Goal: Task Accomplishment & Management: Manage account settings

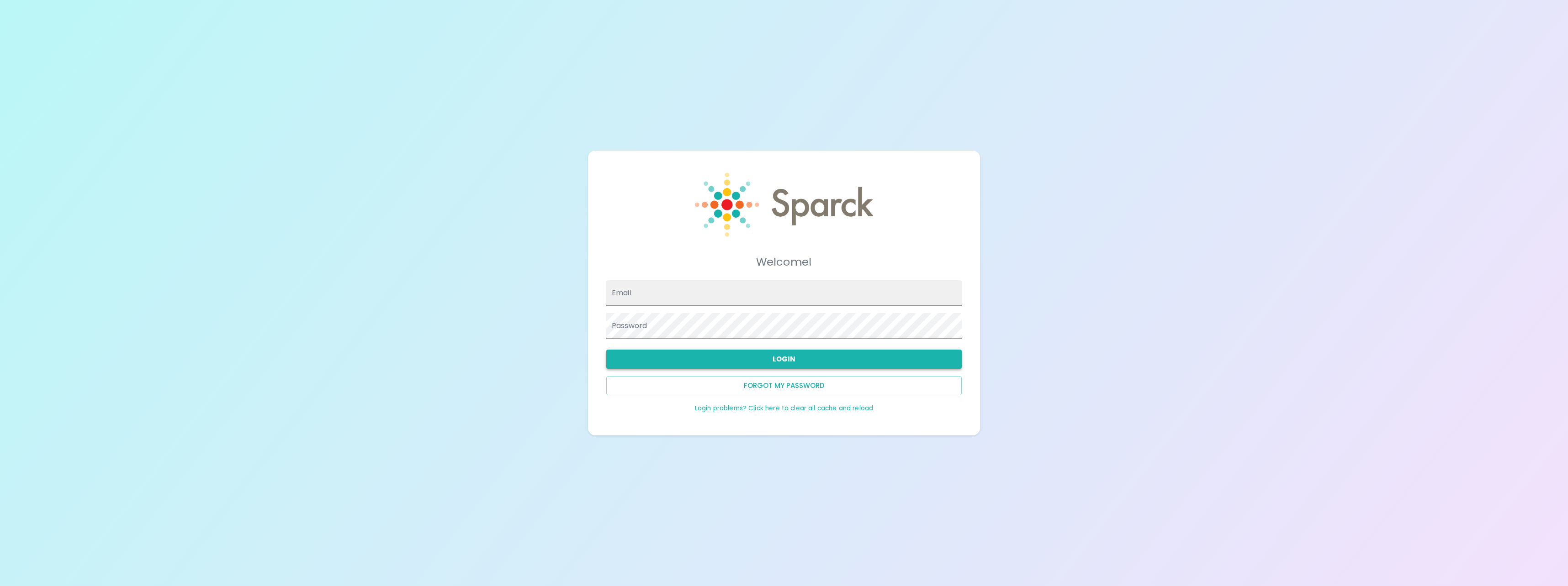
type input "[EMAIL_ADDRESS][DOMAIN_NAME]"
click at [792, 359] on button "Login" at bounding box center [784, 359] width 356 height 19
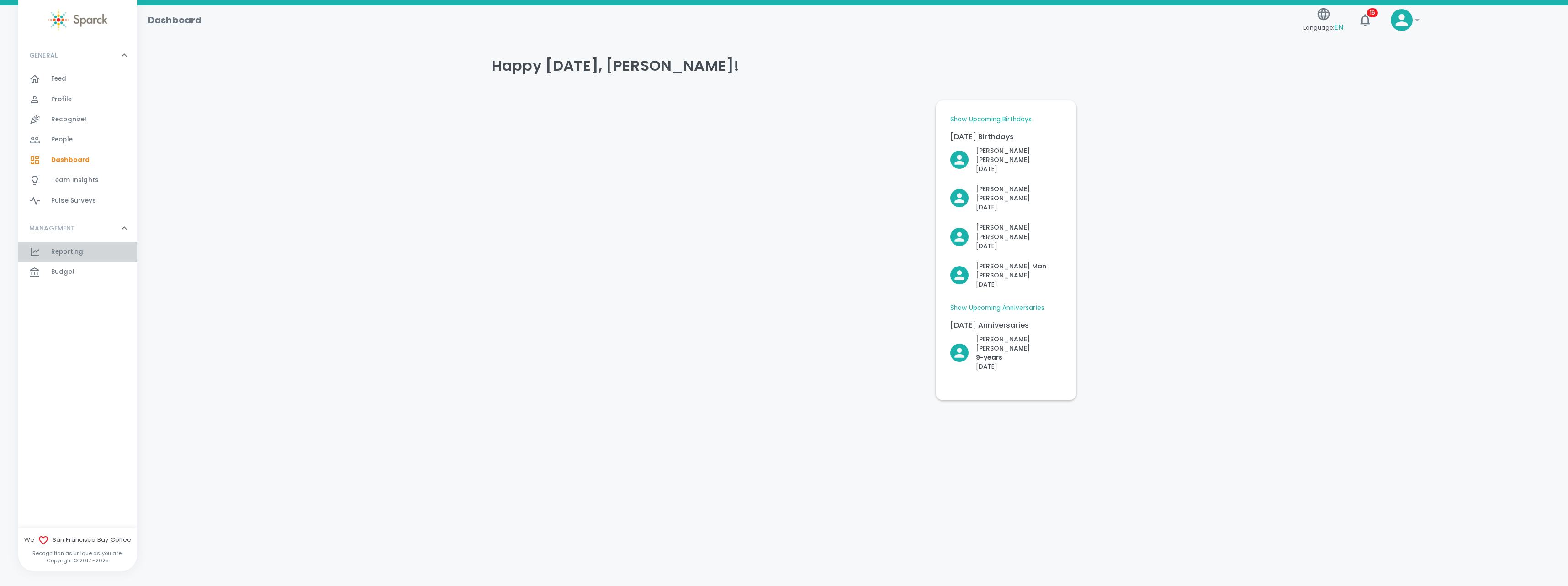
click at [80, 248] on span "Reporting" at bounding box center [67, 251] width 32 height 9
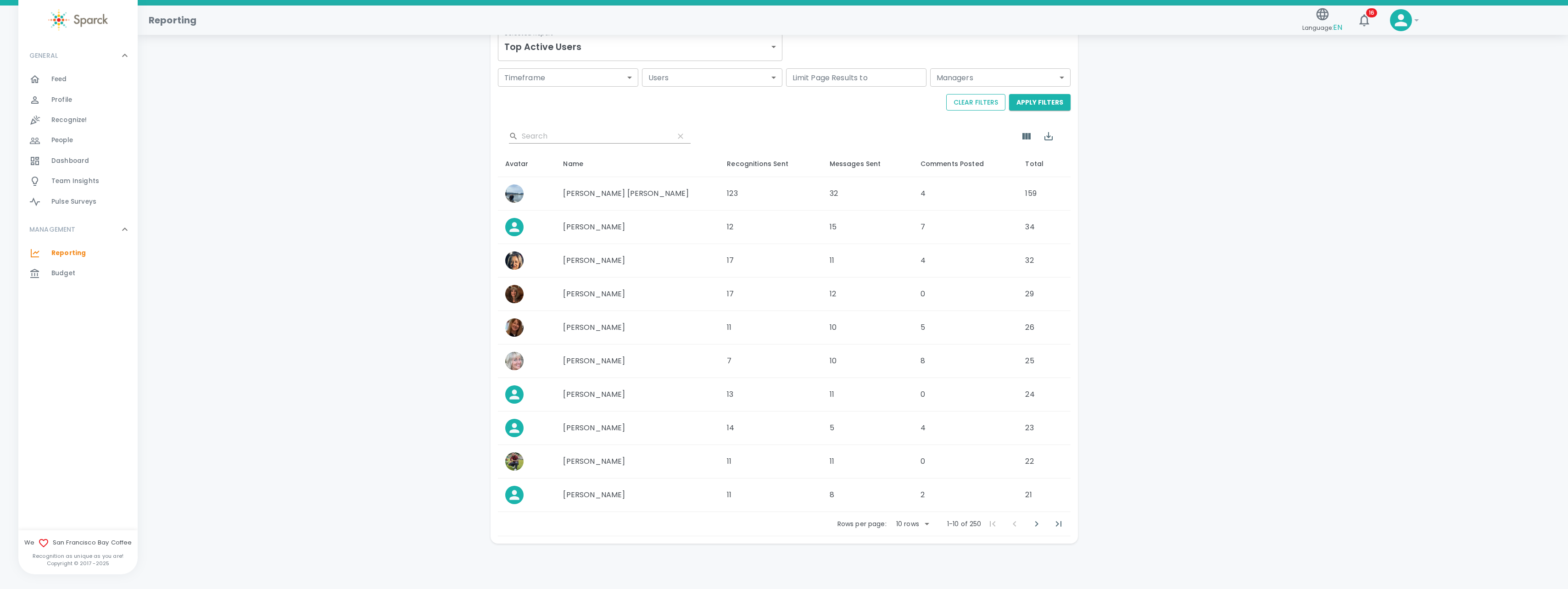
scroll to position [151, 0]
click at [1032, 521] on icon "Next Page" at bounding box center [1036, 522] width 11 height 11
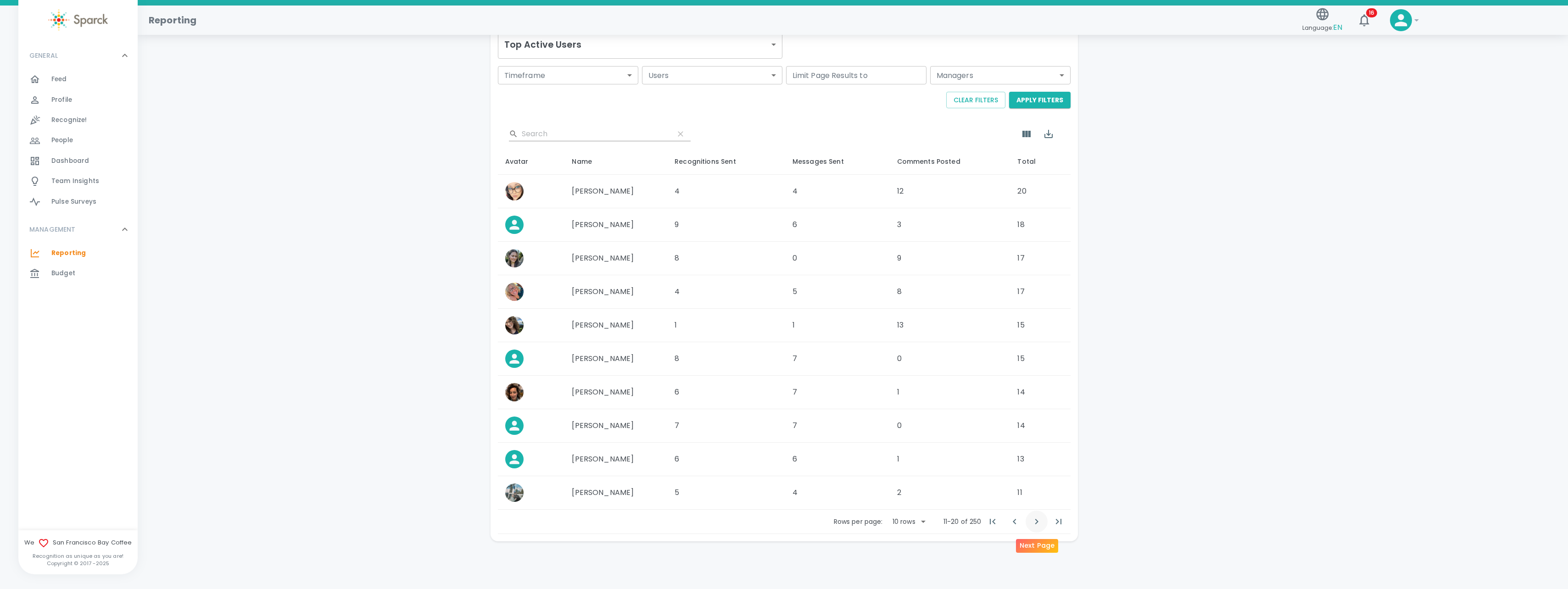
click at [1041, 519] on icon "Next Page" at bounding box center [1036, 522] width 11 height 11
click at [1035, 517] on icon "Next Page" at bounding box center [1036, 522] width 11 height 11
click at [1032, 519] on icon "Next Page" at bounding box center [1036, 522] width 11 height 11
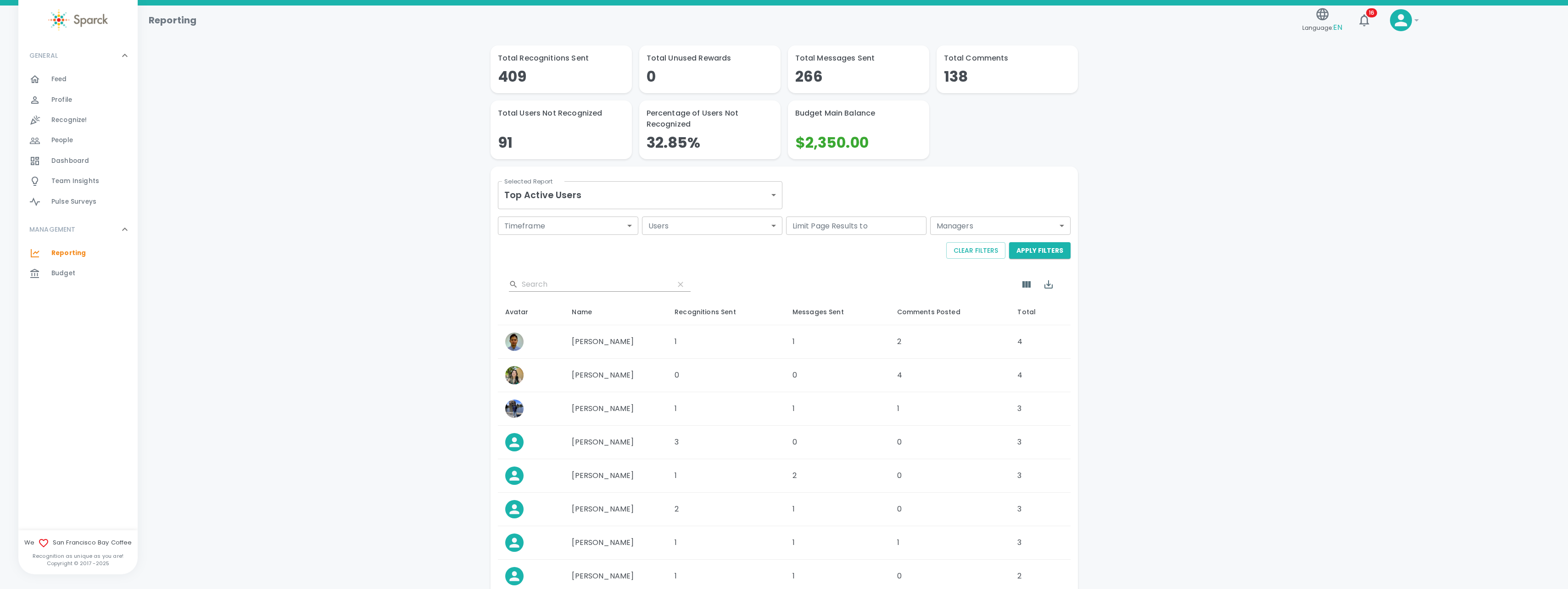
scroll to position [0, 0]
click at [629, 286] on div "​" at bounding box center [600, 285] width 182 height 15
click at [627, 287] on div "​" at bounding box center [600, 285] width 182 height 15
click at [630, 222] on body "Skip Navigation Reporting Language: EN 16 ! GENERAL 0 Feed 0 Profile 0 Recogniz…" at bounding box center [787, 370] width 1575 height 740
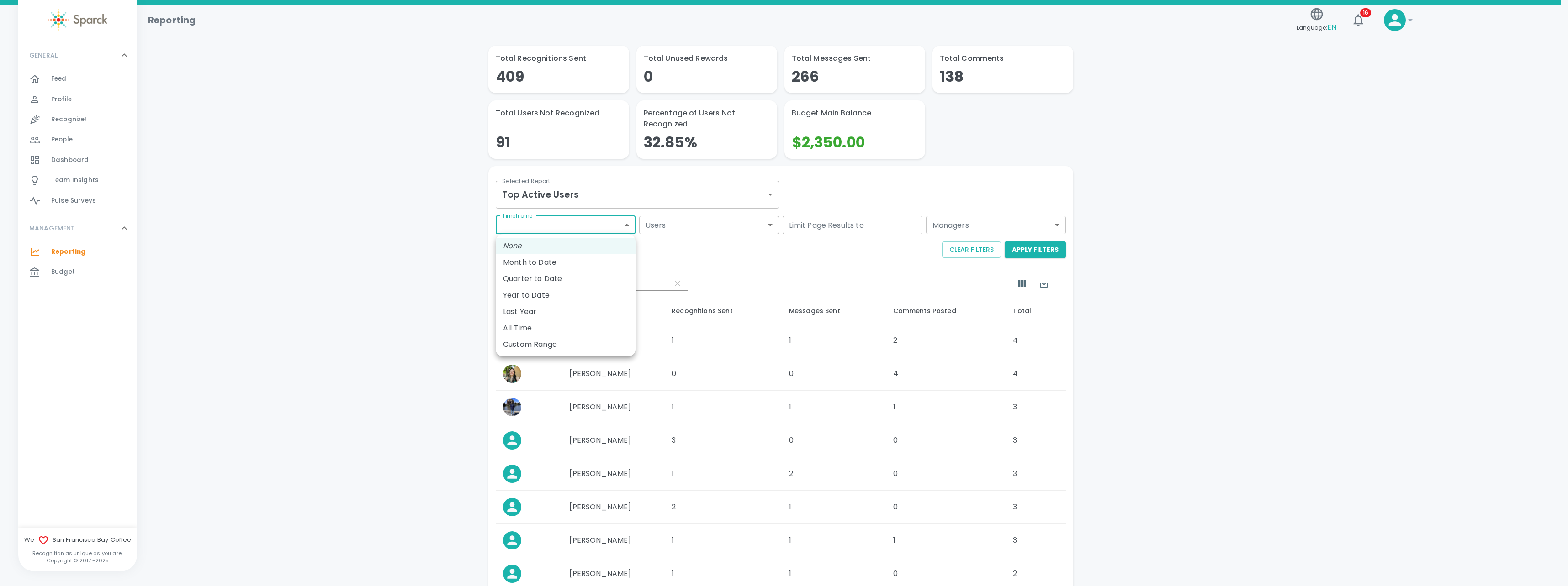
click at [694, 219] on div at bounding box center [784, 293] width 1568 height 586
click at [716, 226] on body "Skip Navigation Reporting Language: EN 16 ! GENERAL 0 Feed 0 Profile 0 Recogniz…" at bounding box center [780, 368] width 1561 height 736
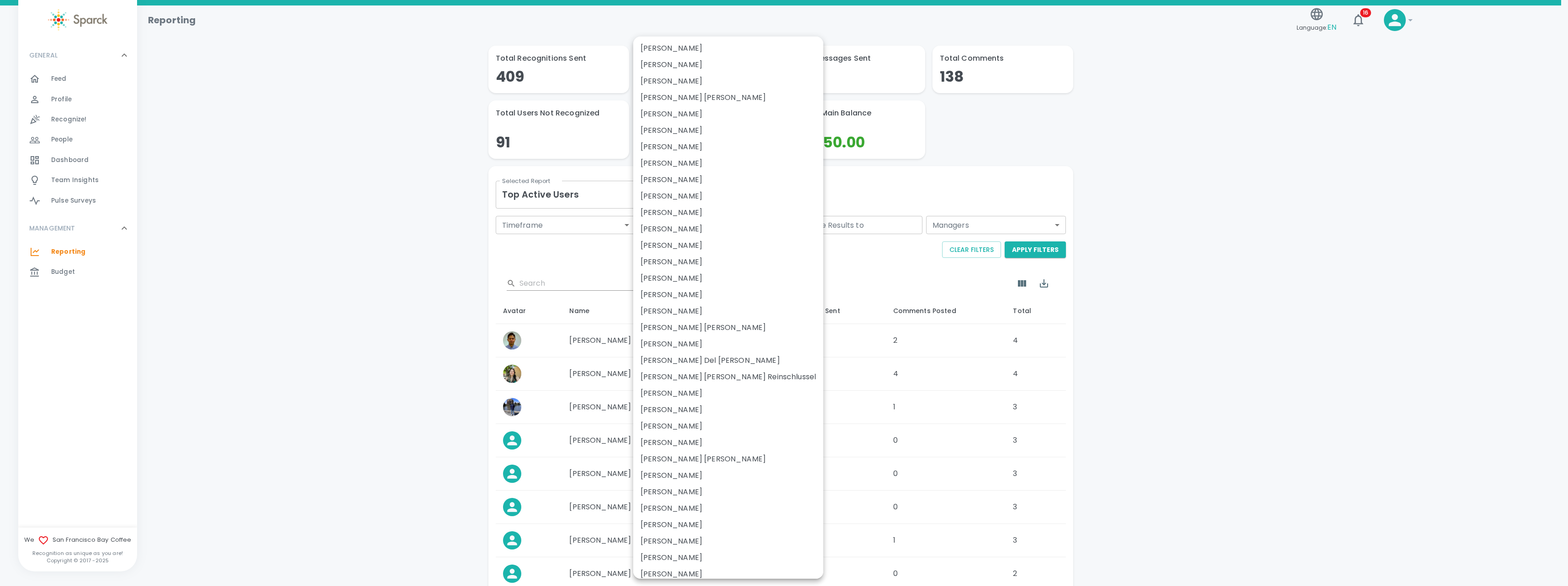
click at [1007, 157] on div at bounding box center [784, 293] width 1568 height 586
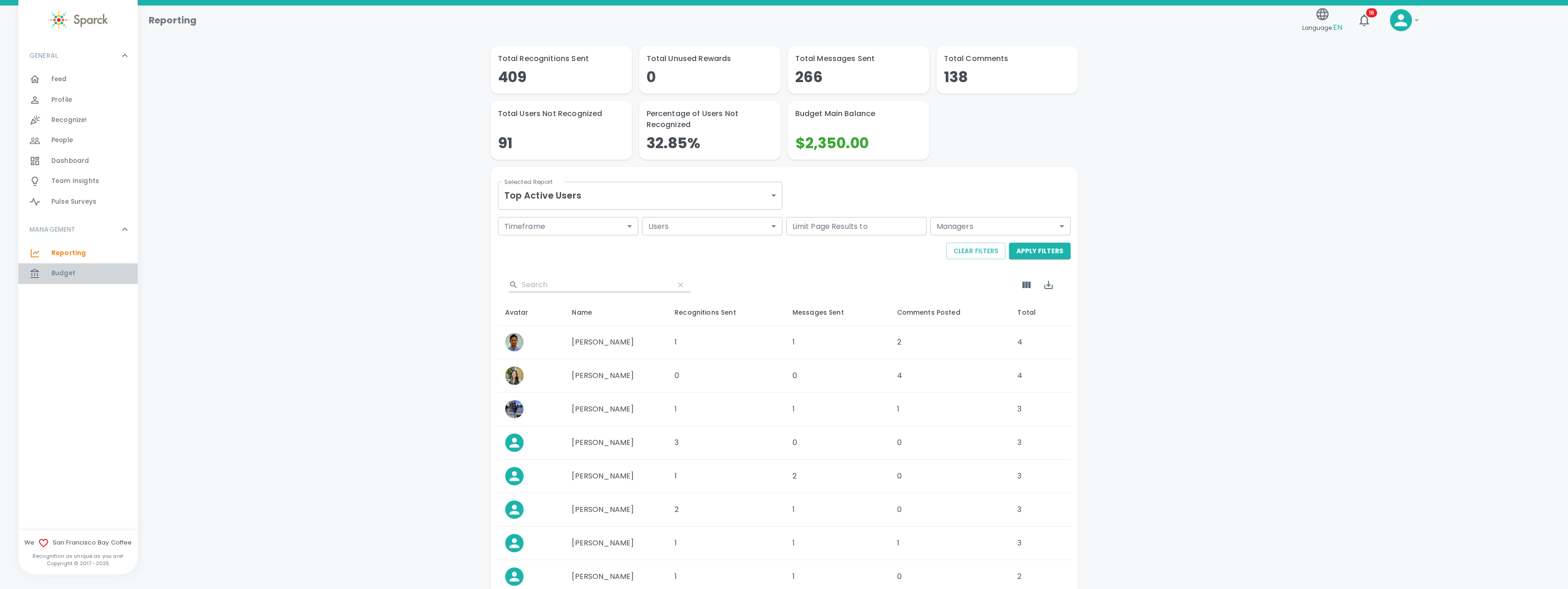
click at [76, 268] on div "Budget 0" at bounding box center [95, 273] width 87 height 13
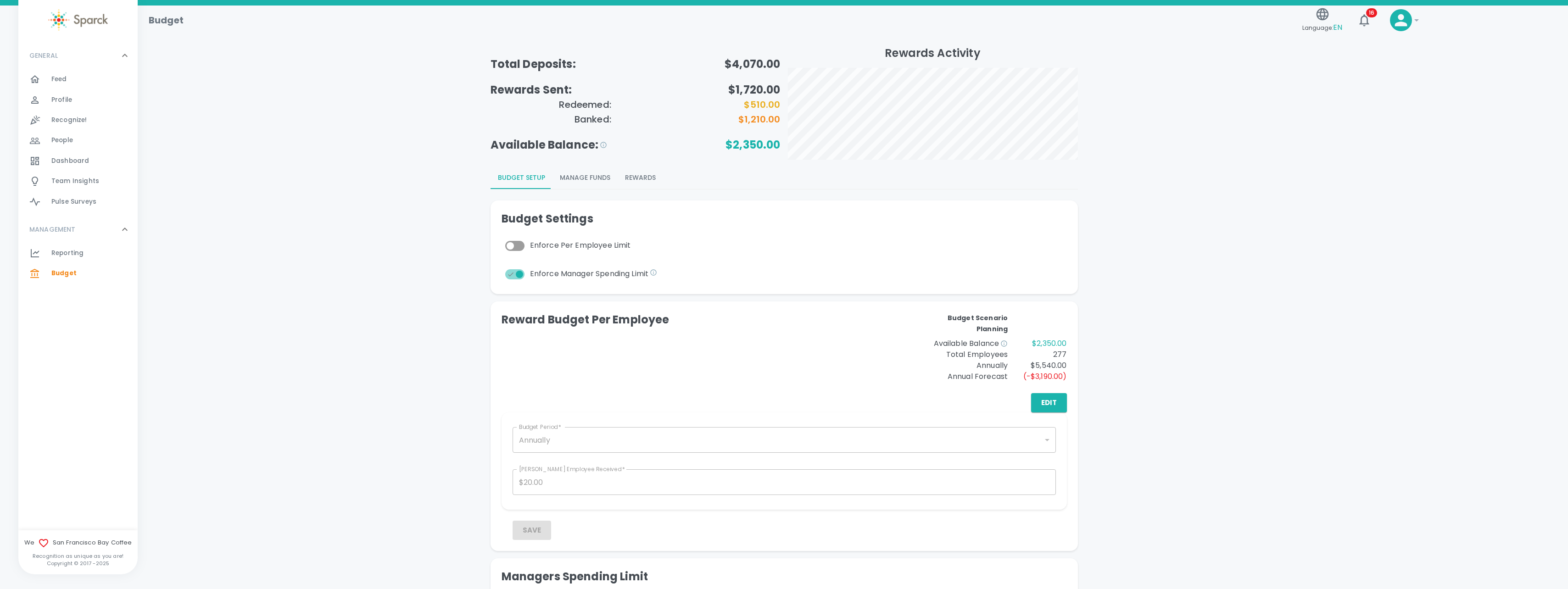
click at [583, 178] on button "Manage Funds" at bounding box center [585, 178] width 65 height 22
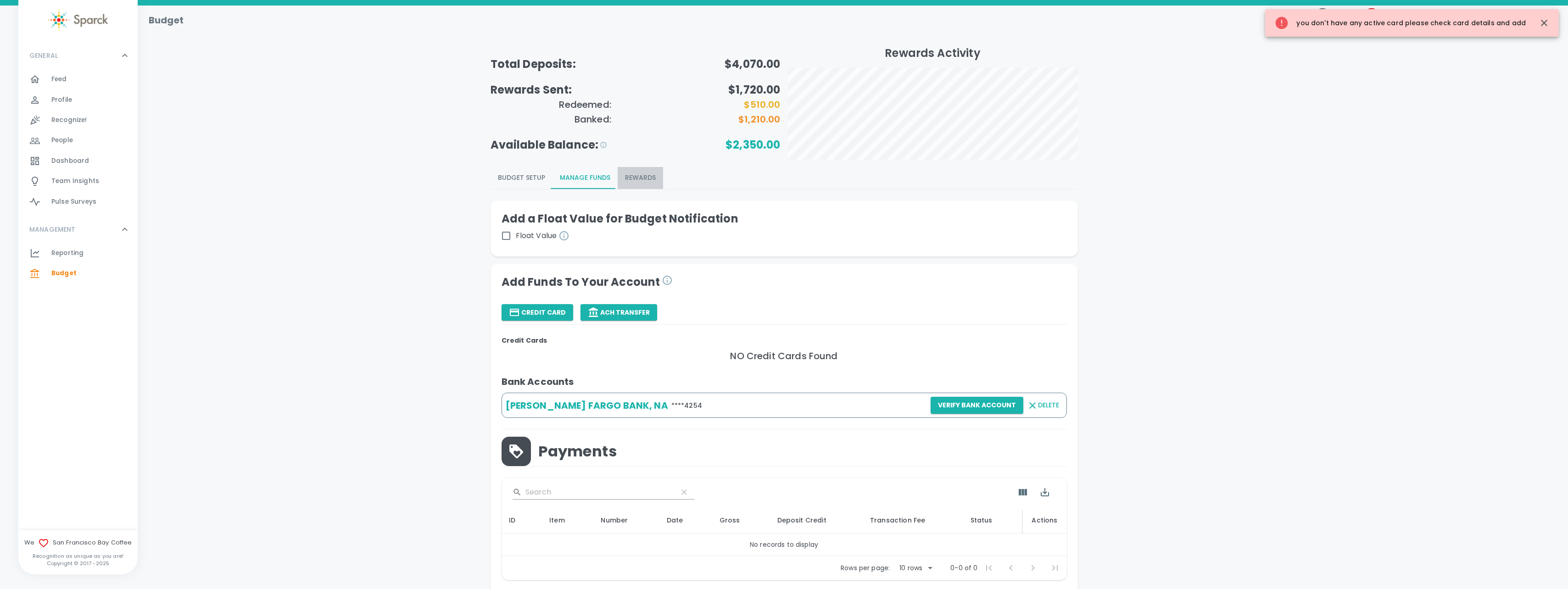
click at [636, 173] on button "Rewards" at bounding box center [640, 178] width 45 height 22
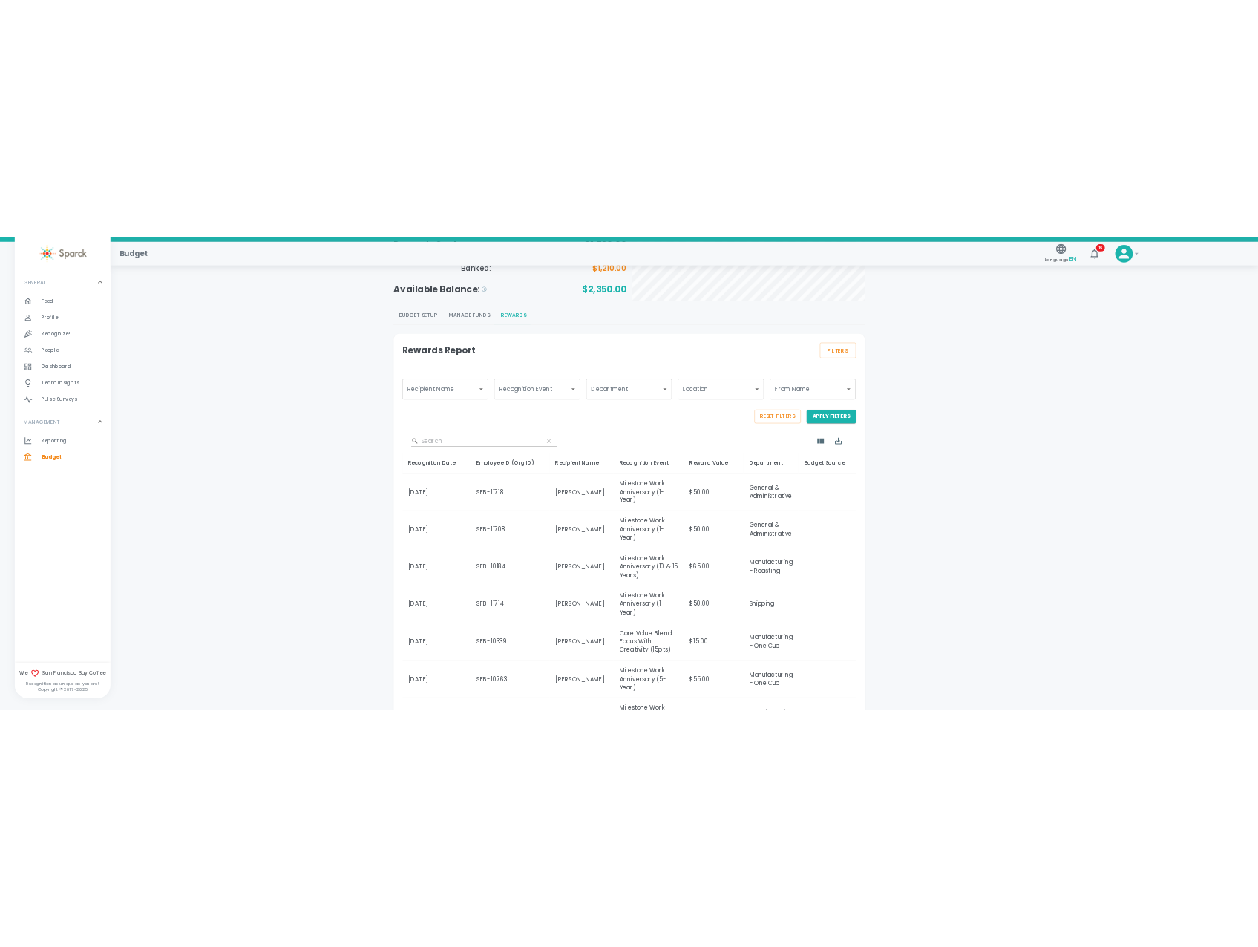
scroll to position [120, 0]
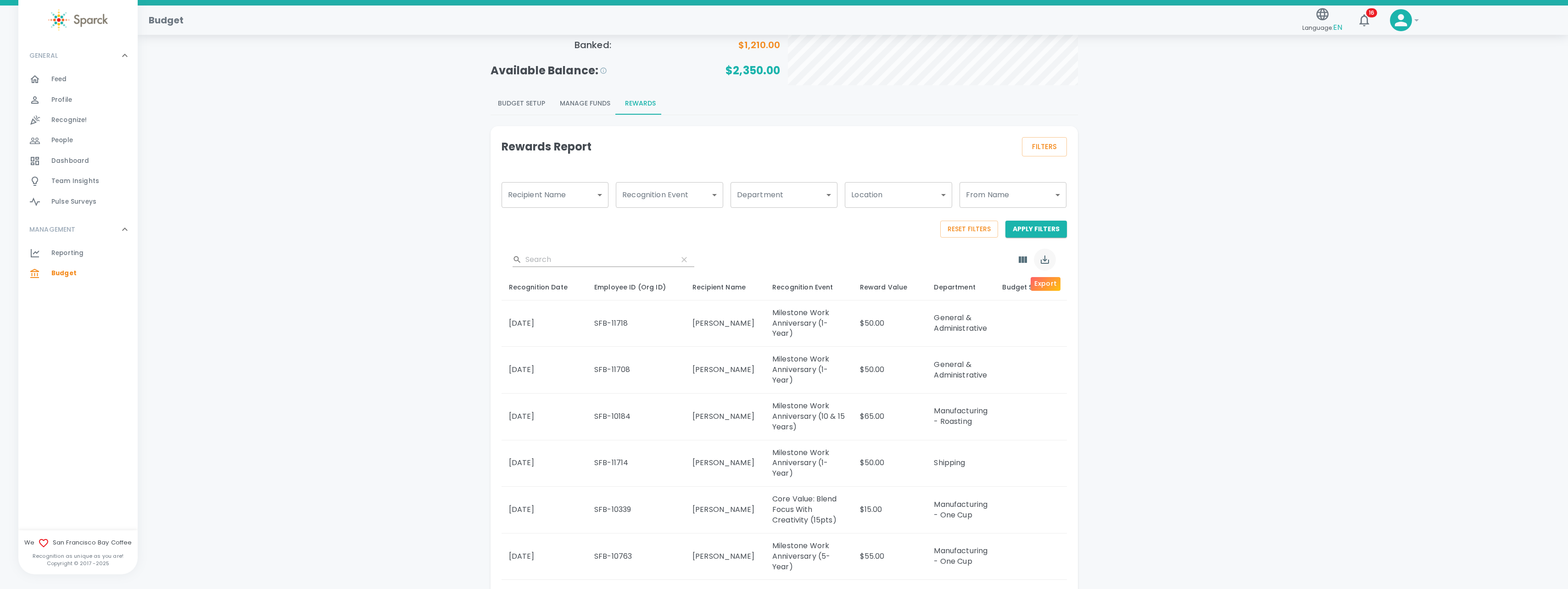
click at [1049, 261] on icon "Export" at bounding box center [1045, 260] width 11 height 11
click at [1065, 297] on li "Export as CSV" at bounding box center [1067, 299] width 66 height 17
click at [1169, 152] on div "Total Deposits: $4,070.00 Rewards Sent: $1,720.00 Redeemed: $510.00 Banked: $1,…" at bounding box center [853, 392] width 1408 height 841
click at [1025, 262] on icon "Show Columns" at bounding box center [1022, 260] width 8 height 6
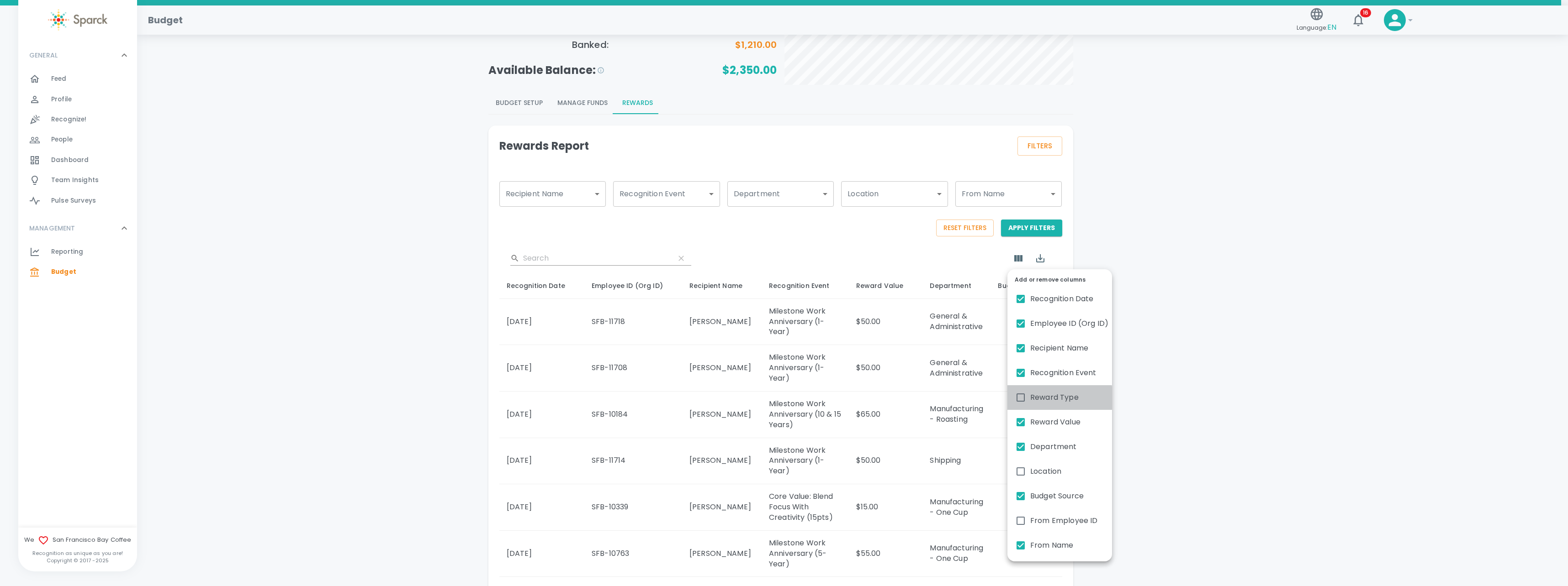
click at [1032, 399] on span "Reward Type" at bounding box center [1054, 398] width 49 height 11
click at [1030, 399] on input "Reward Type" at bounding box center [1020, 397] width 19 height 19
checkbox input "true"
click at [1244, 311] on div at bounding box center [784, 293] width 1568 height 586
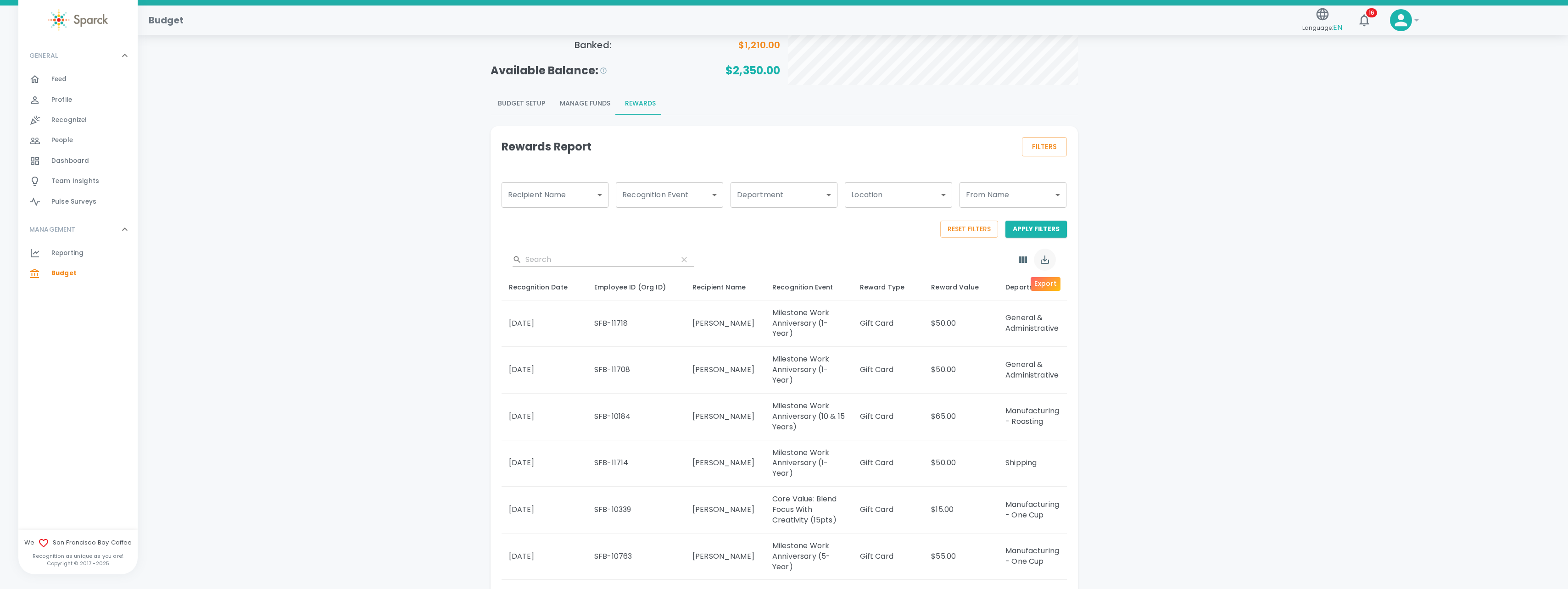
click at [1048, 258] on icon "Export" at bounding box center [1045, 260] width 11 height 11
click at [1075, 297] on li "Export as CSV" at bounding box center [1067, 299] width 66 height 17
click at [1025, 261] on icon "Show Columns" at bounding box center [1022, 260] width 8 height 6
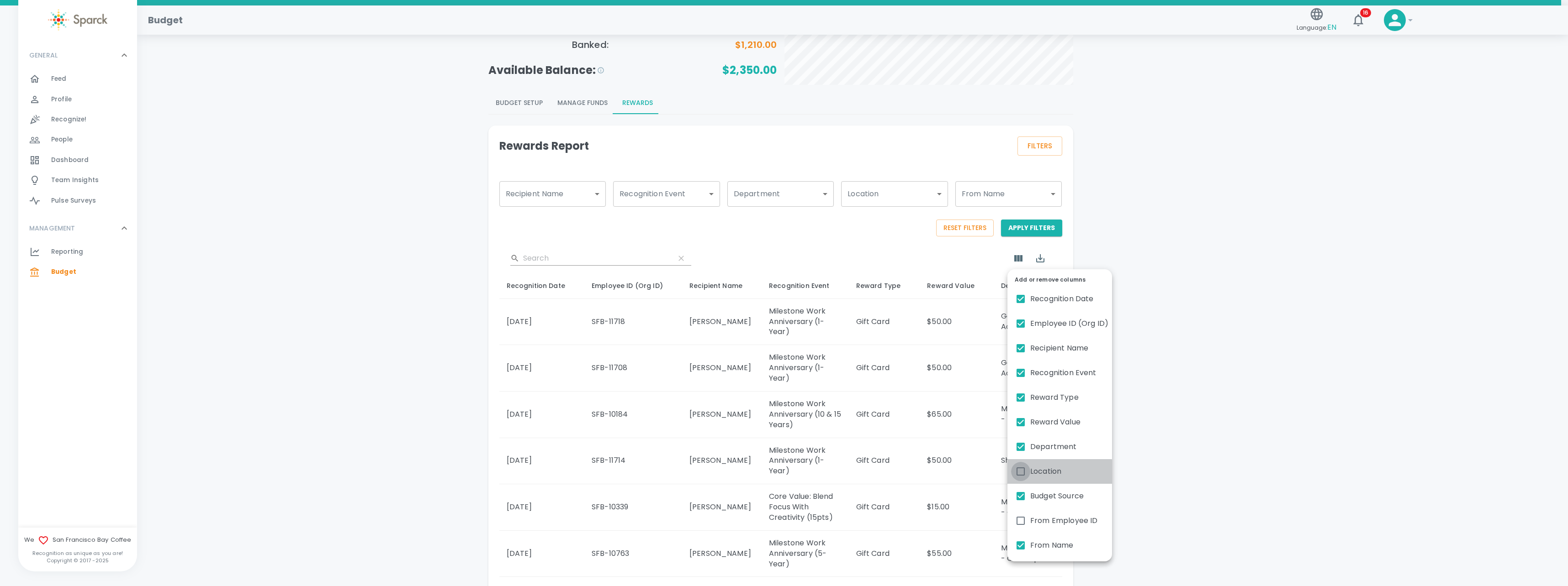
click at [1020, 473] on input "Location" at bounding box center [1020, 471] width 19 height 19
checkbox input "true"
click at [1198, 315] on div at bounding box center [784, 293] width 1568 height 586
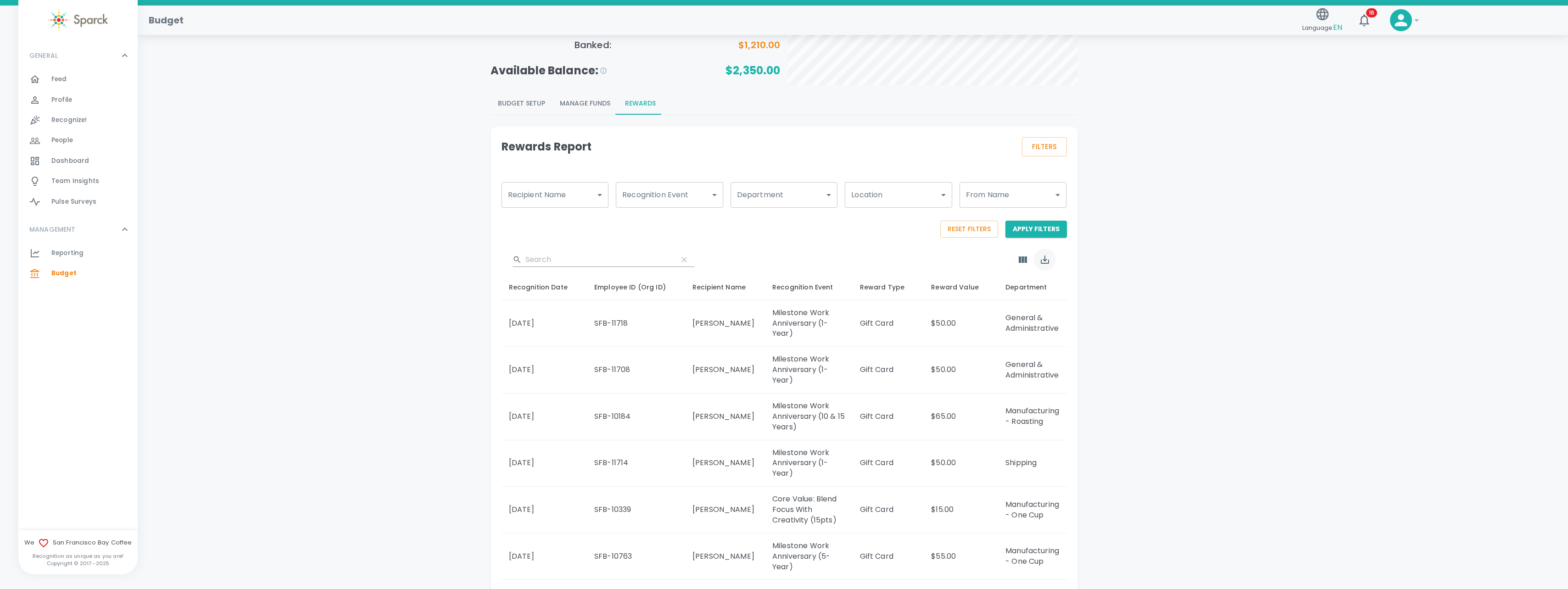
click at [1047, 263] on icon "Export" at bounding box center [1045, 259] width 8 height 8
click at [1075, 299] on li "Export as CSV" at bounding box center [1067, 299] width 66 height 17
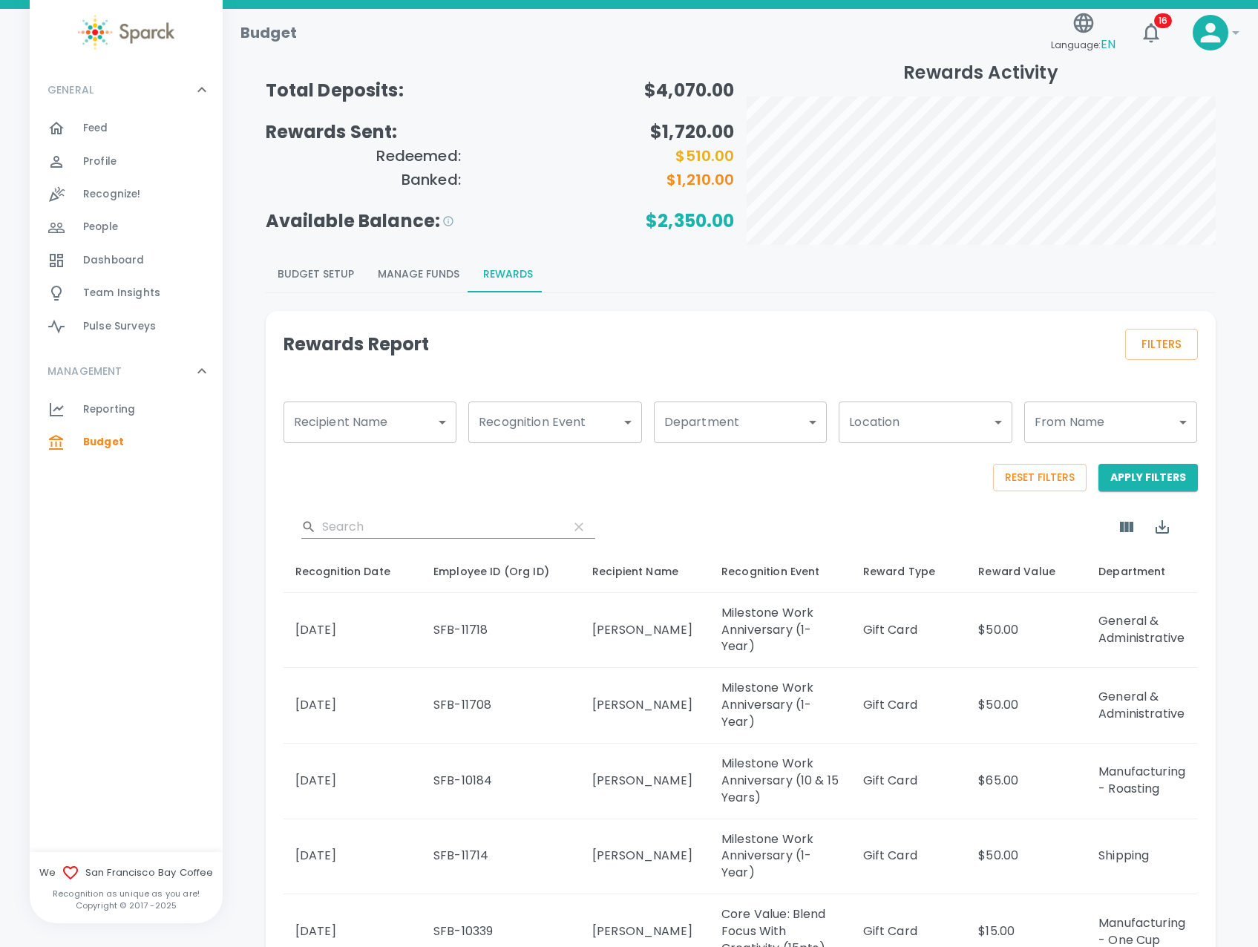
scroll to position [0, 0]
